Goal: Register for event/course

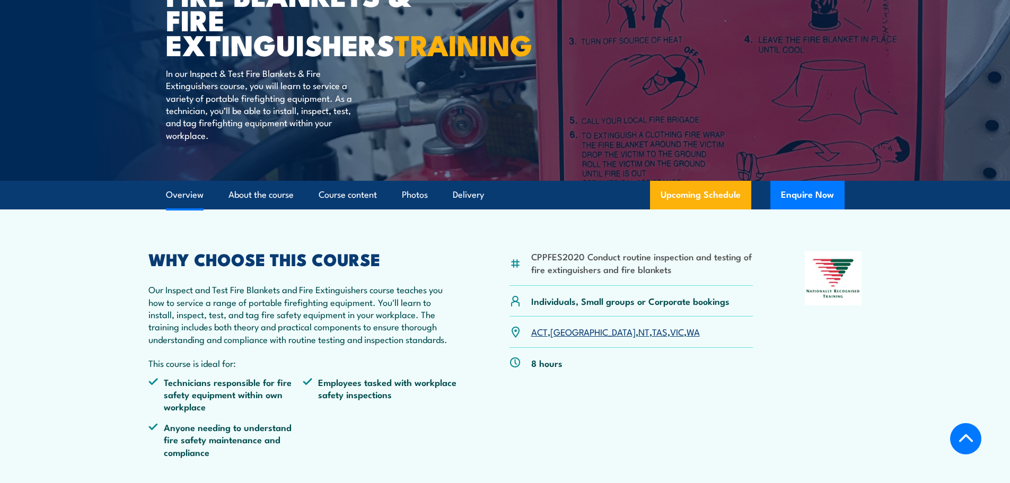
scroll to position [318, 0]
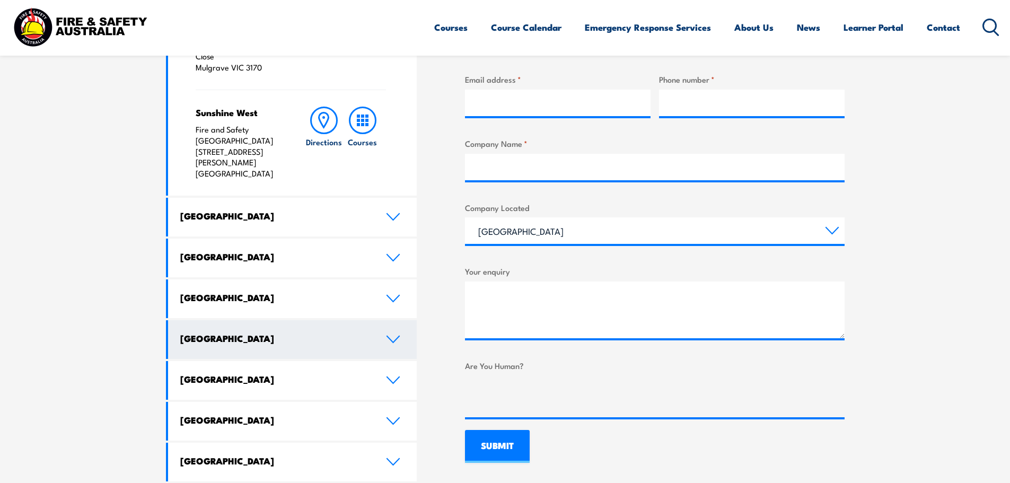
click at [283, 332] on h4 "South Australia" at bounding box center [275, 338] width 190 height 12
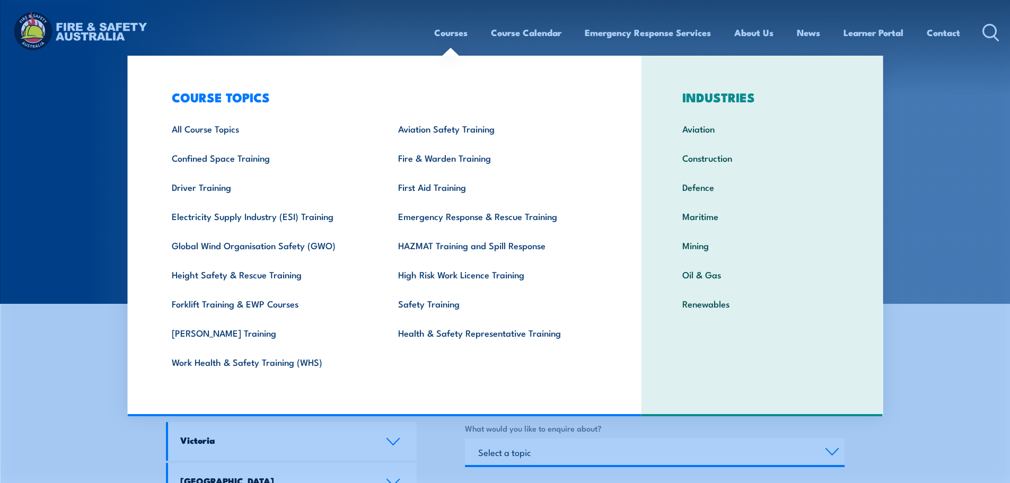
click at [451, 33] on link "Courses" at bounding box center [450, 33] width 33 height 28
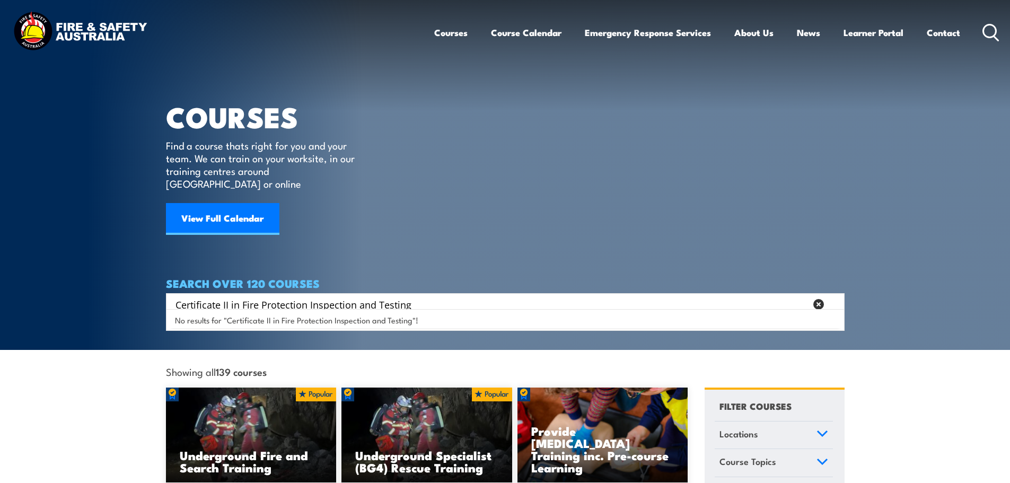
drag, startPoint x: 239, startPoint y: 293, endPoint x: 168, endPoint y: 289, distance: 70.6
click at [168, 293] on div "Certificate II in Fire Protection Inspection and Testing Search" at bounding box center [505, 304] width 679 height 22
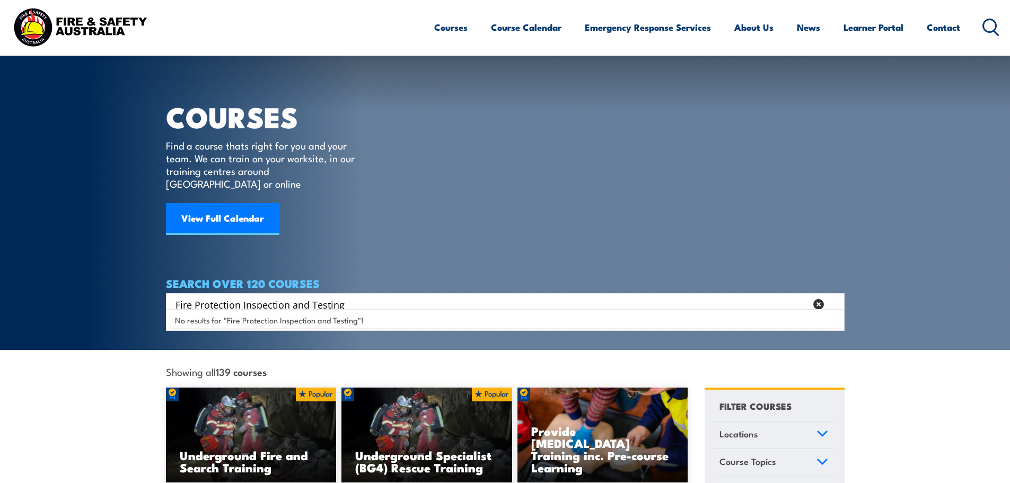
scroll to position [106, 0]
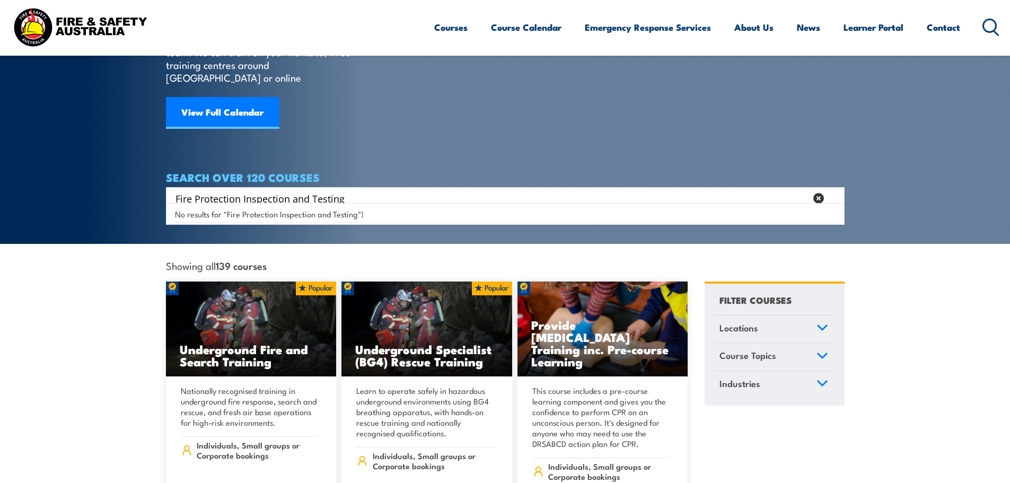
drag, startPoint x: 197, startPoint y: 186, endPoint x: 240, endPoint y: 190, distance: 43.7
click at [240, 190] on input "Fire Protection Inspection and Testing" at bounding box center [490, 198] width 631 height 16
type input "Fire Inspection and Testing"
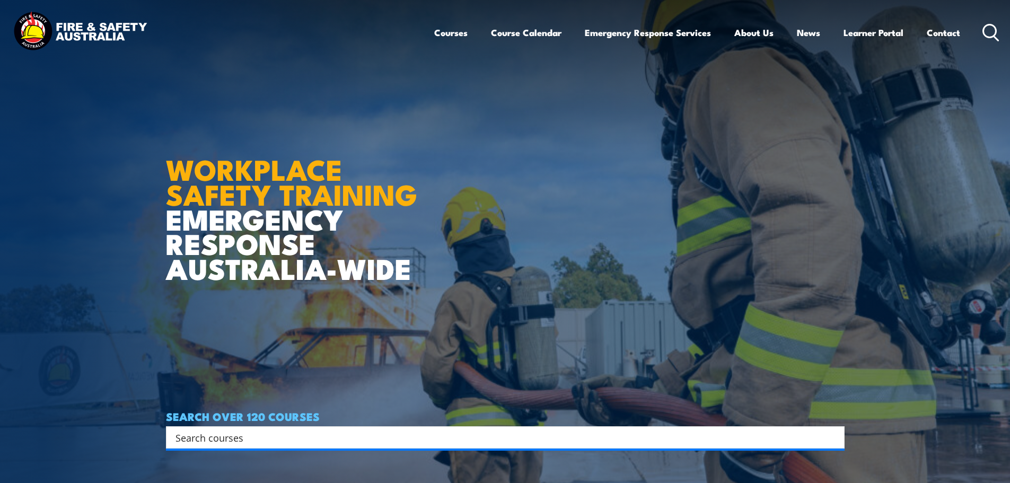
click at [511, 34] on link "Course Calendar" at bounding box center [526, 33] width 71 height 28
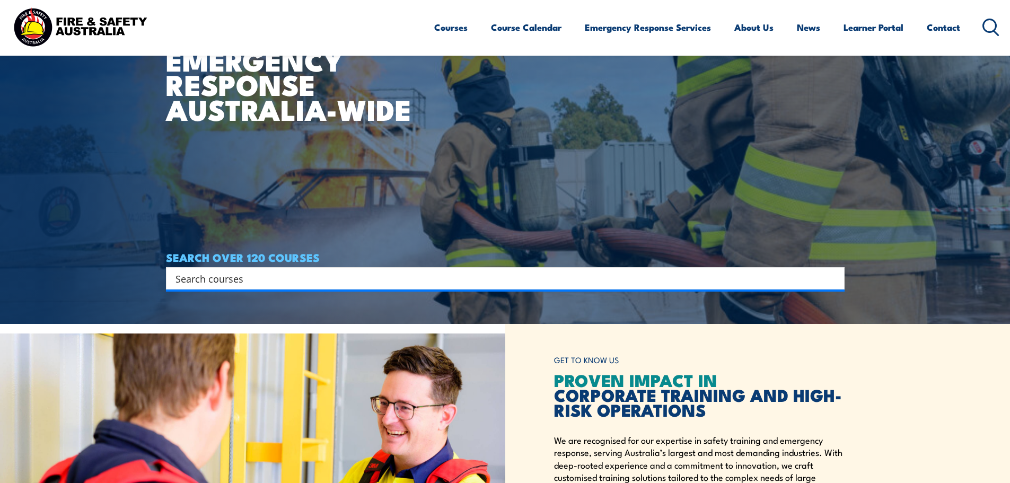
scroll to position [318, 0]
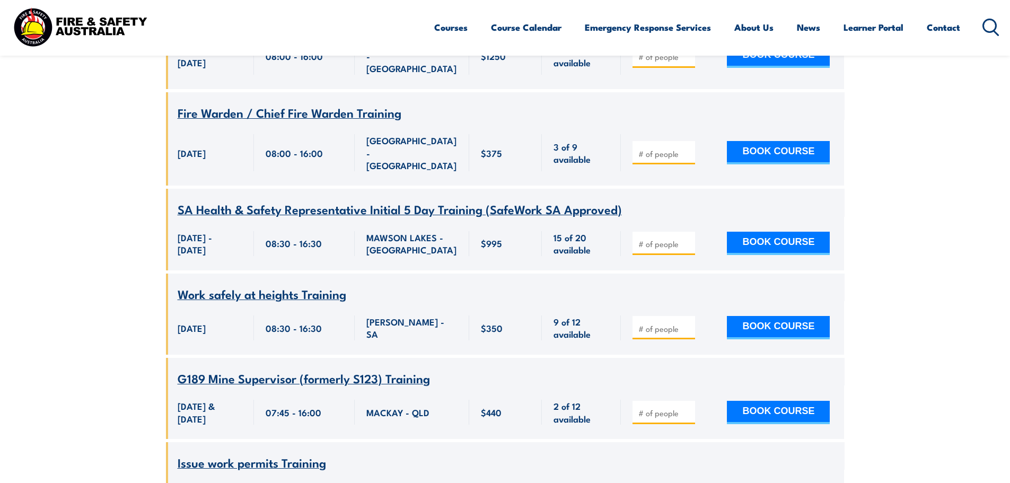
scroll to position [4400, 0]
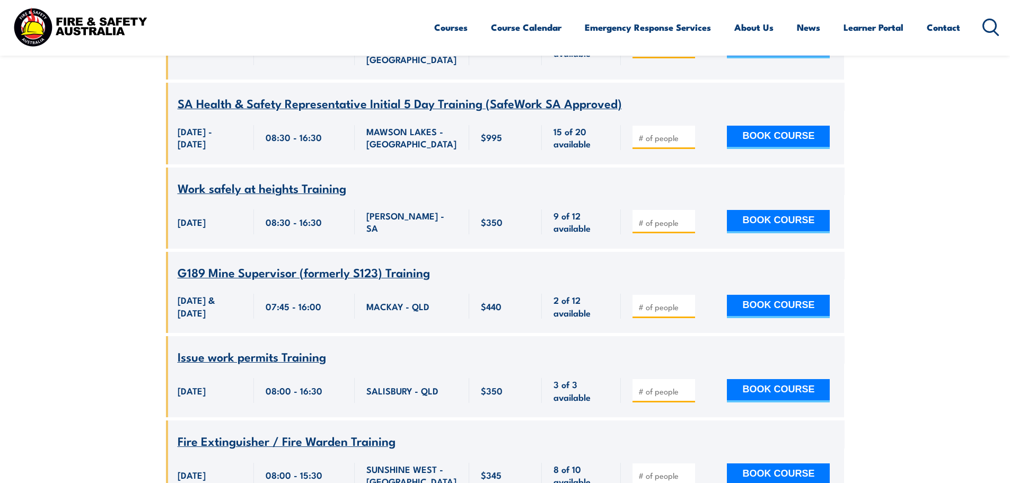
click at [984, 32] on icon at bounding box center [990, 27] width 17 height 17
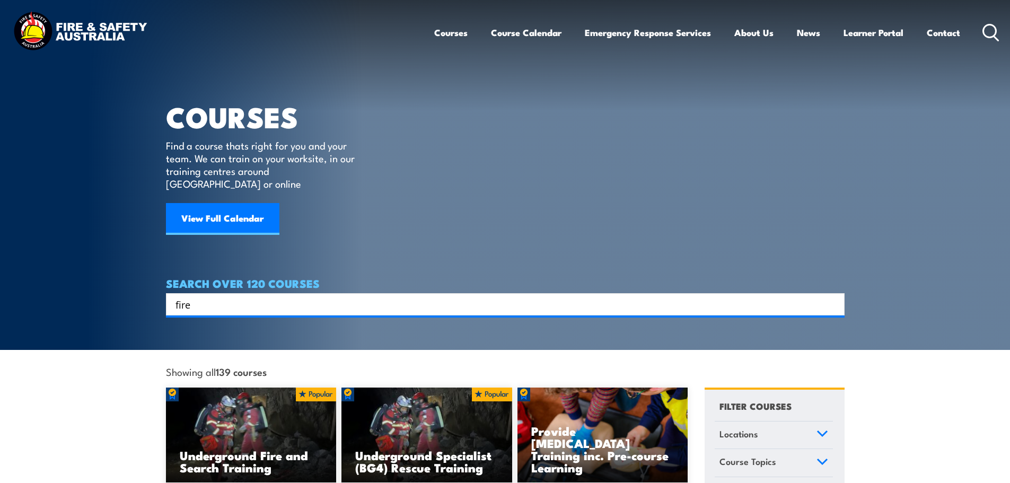
type input "fire Certificate II in Fire Protection Inspection and Testing"
drag, startPoint x: 449, startPoint y: 287, endPoint x: 25, endPoint y: 276, distance: 423.8
click at [36, 275] on section "COURSES Find a course thats right for you and your team. We can train on your w…" at bounding box center [505, 175] width 1010 height 350
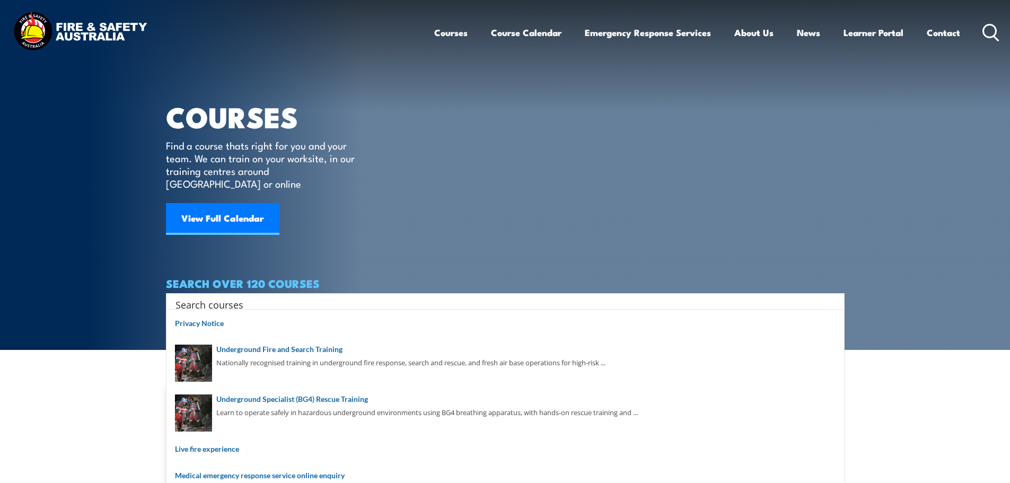
paste input "Fire Test and Tag Training Course"
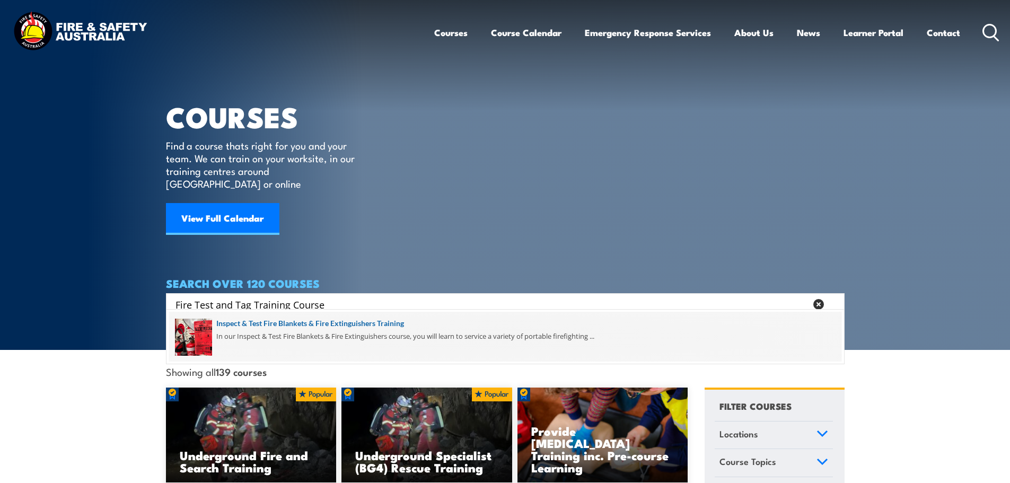
type input "Fire Test and Tag Training Course"
click at [332, 324] on span at bounding box center [505, 337] width 672 height 50
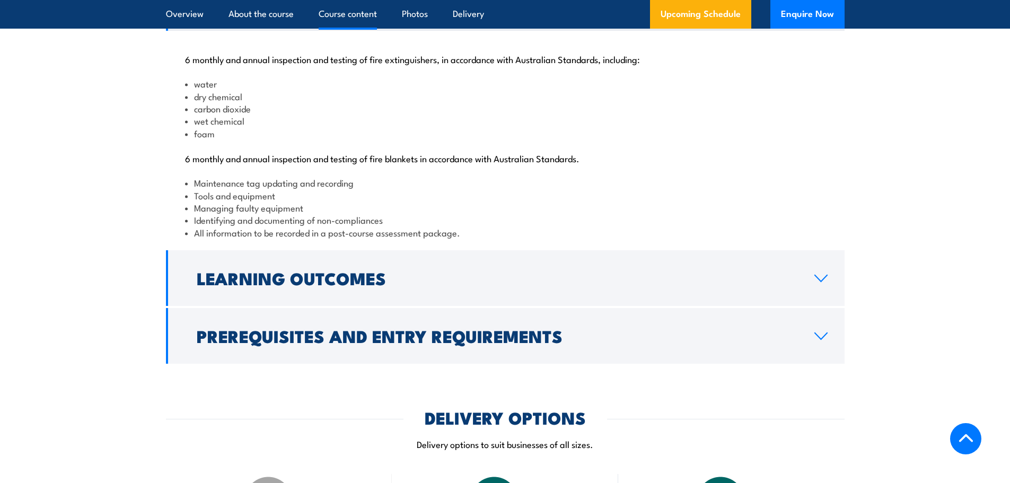
scroll to position [1219, 0]
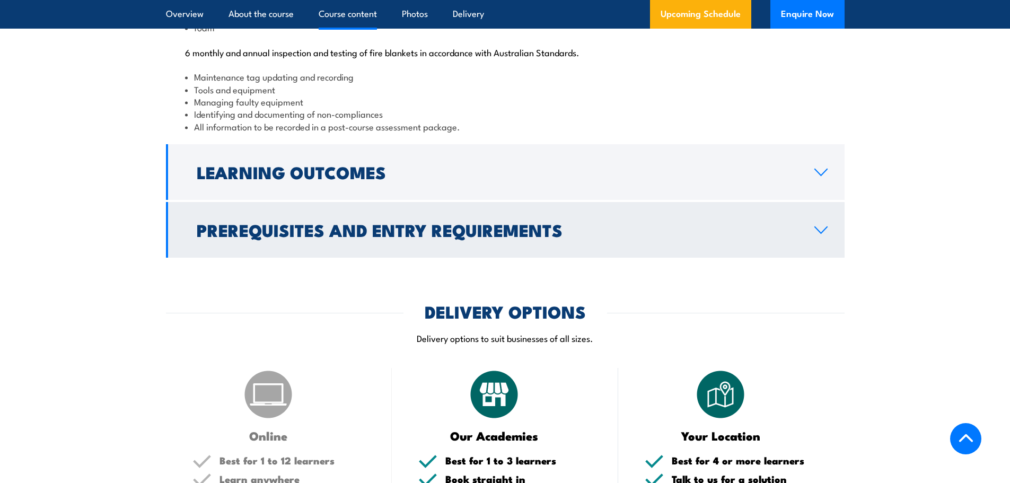
click at [589, 237] on h2 "Prerequisites and Entry Requirements" at bounding box center [497, 229] width 601 height 15
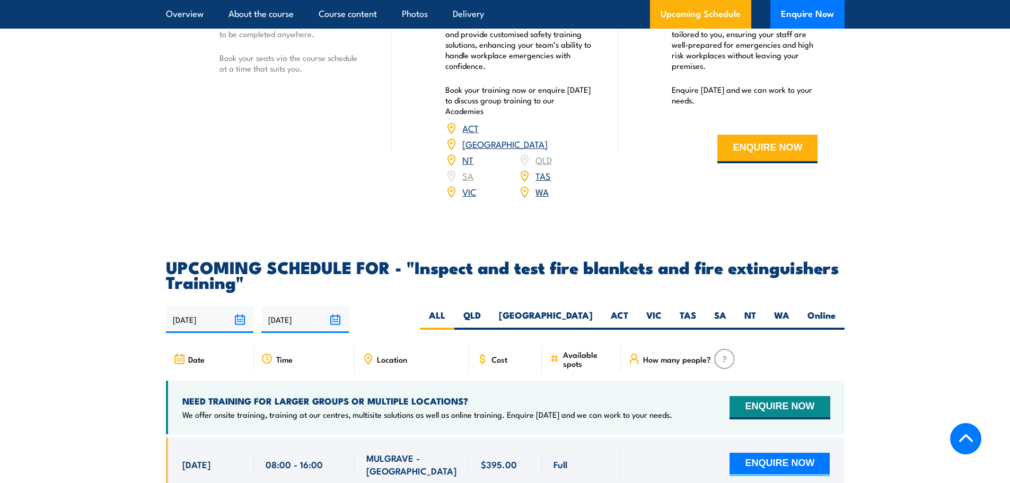
scroll to position [1791, 0]
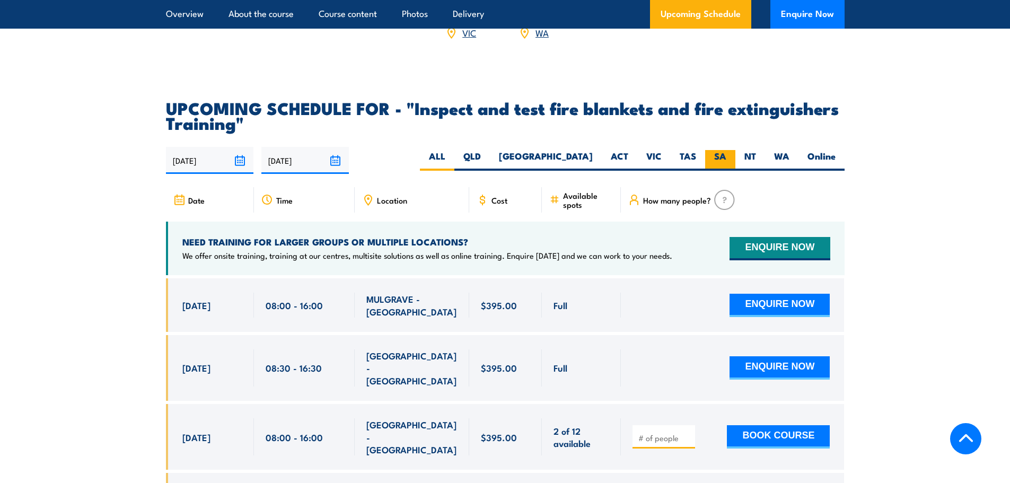
click at [714, 171] on label "SA" at bounding box center [720, 160] width 30 height 21
click at [726, 157] on input "SA" at bounding box center [729, 153] width 7 height 7
radio input "true"
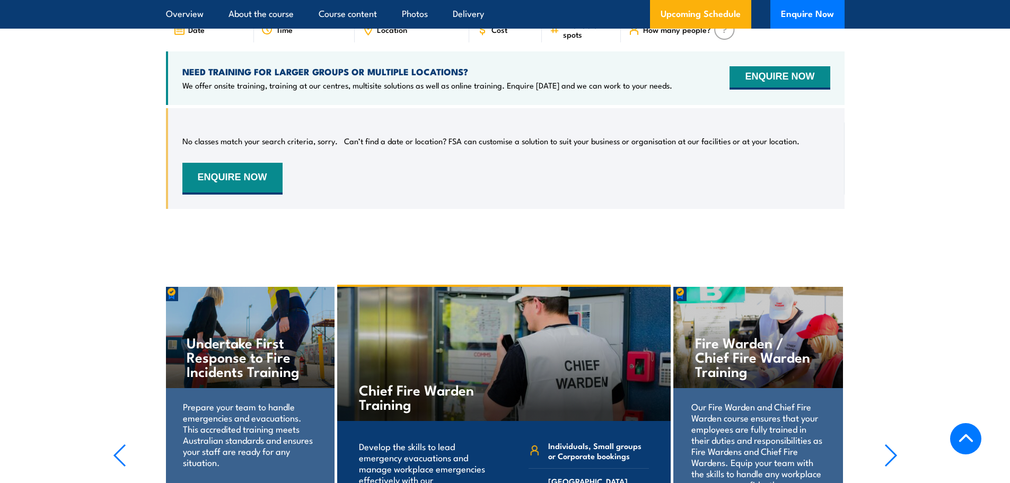
scroll to position [1806, 0]
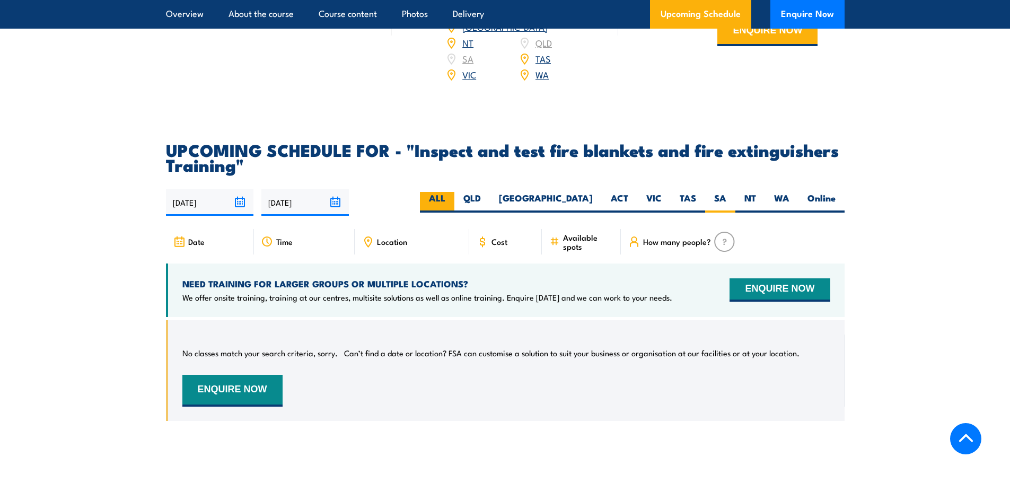
click at [454, 213] on label "ALL" at bounding box center [437, 202] width 34 height 21
click at [452, 199] on input "ALL" at bounding box center [448, 195] width 7 height 7
radio input "true"
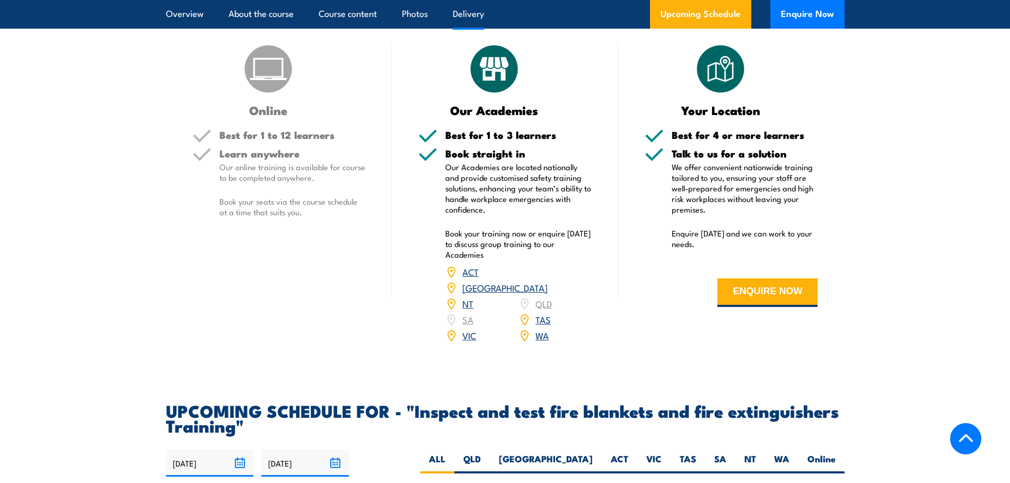
scroll to position [1704, 0]
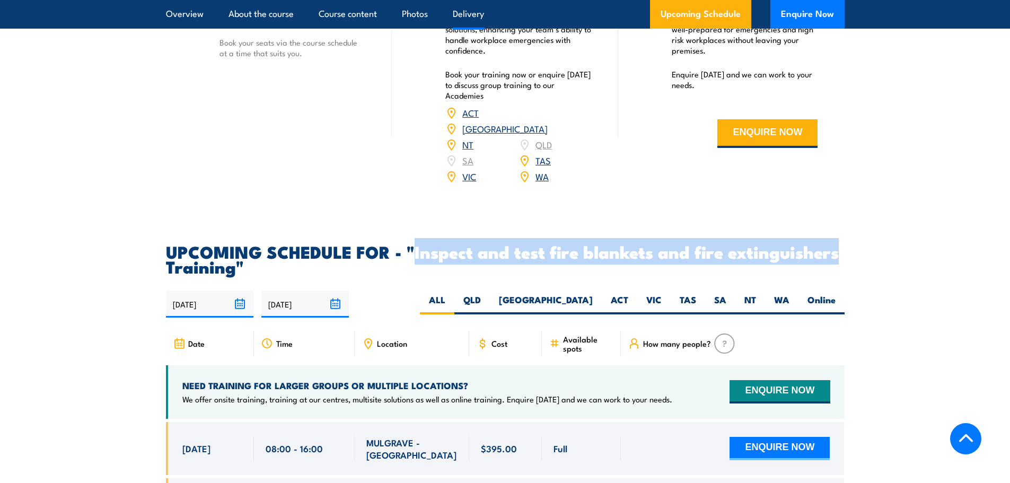
drag, startPoint x: 414, startPoint y: 277, endPoint x: 840, endPoint y: 279, distance: 425.7
click at [840, 274] on h2 "UPCOMING SCHEDULE FOR - "Inspect and test fire blankets and fire extinguishers …" at bounding box center [505, 259] width 679 height 30
